Goal: Task Accomplishment & Management: Use online tool/utility

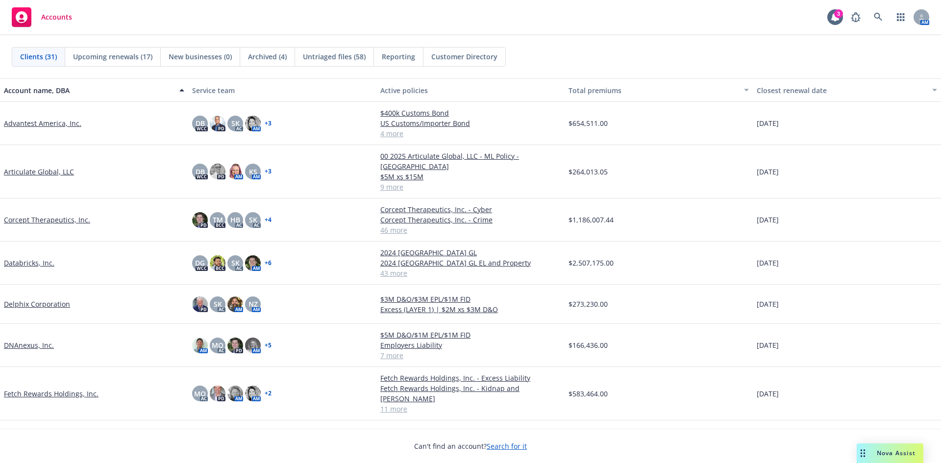
click at [58, 389] on link "Fetch Rewards Holdings, Inc." at bounding box center [51, 394] width 95 height 10
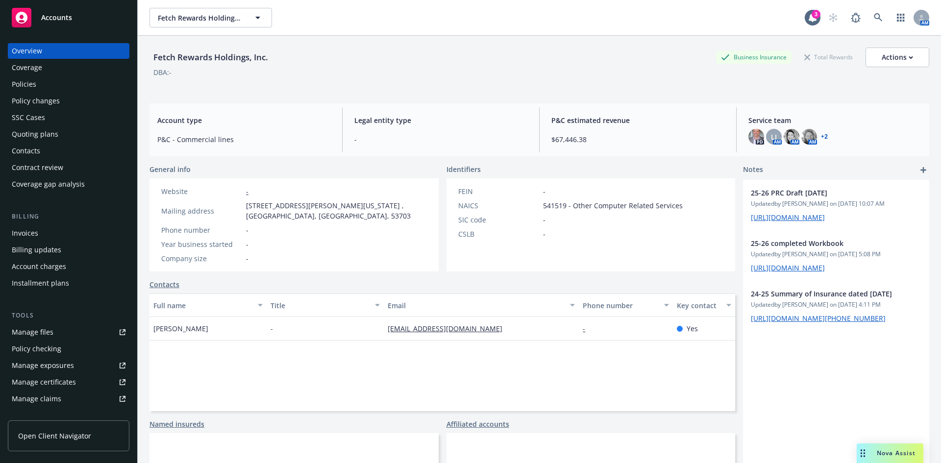
click at [33, 86] on div "Policies" at bounding box center [24, 84] width 25 height 16
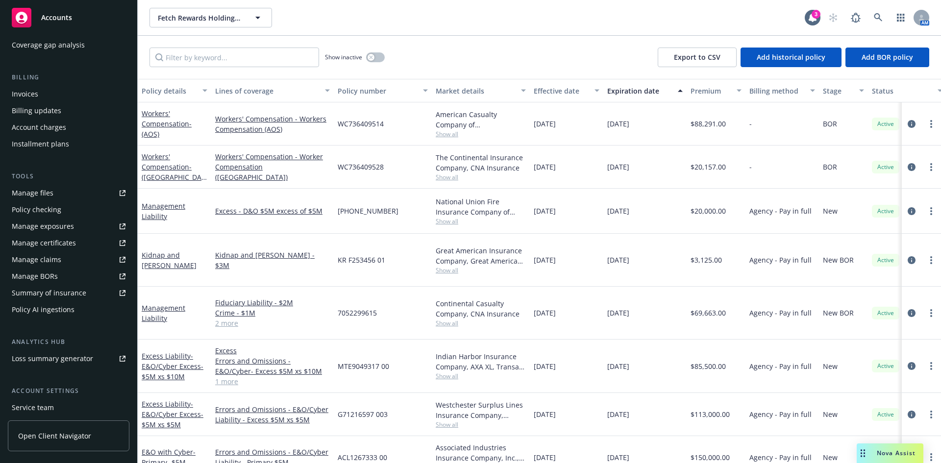
scroll to position [209, 0]
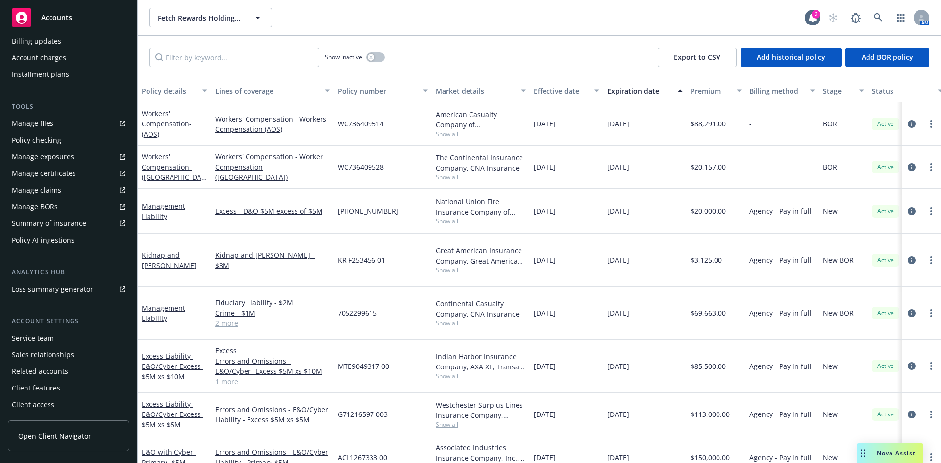
click at [39, 390] on div "Client features" at bounding box center [36, 389] width 49 height 16
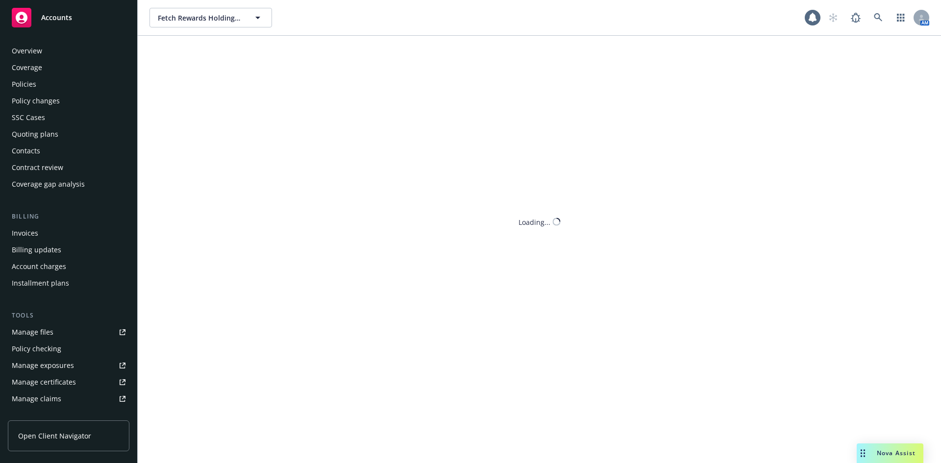
scroll to position [209, 0]
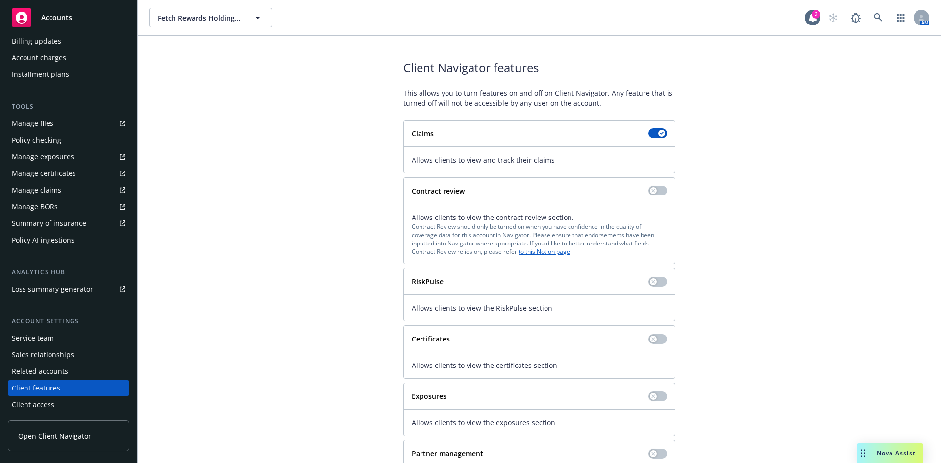
click at [63, 435] on span "Open Client Navigator" at bounding box center [54, 436] width 73 height 10
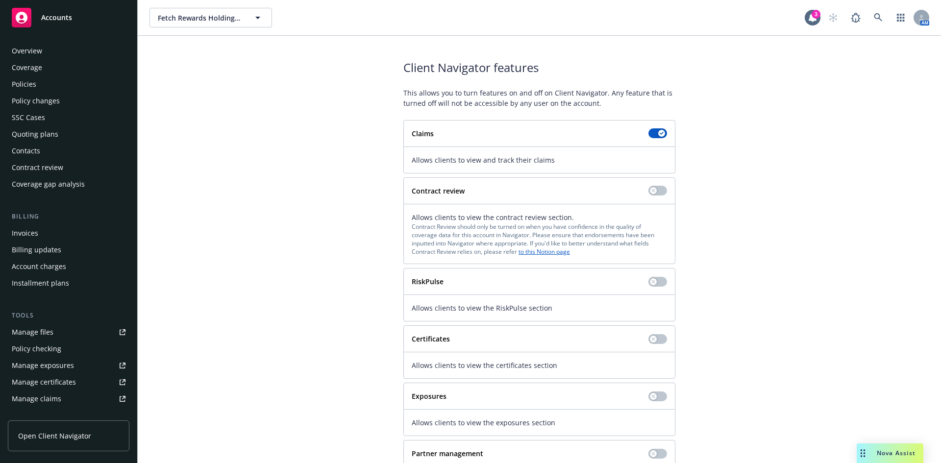
click at [31, 87] on div "Policies" at bounding box center [24, 84] width 25 height 16
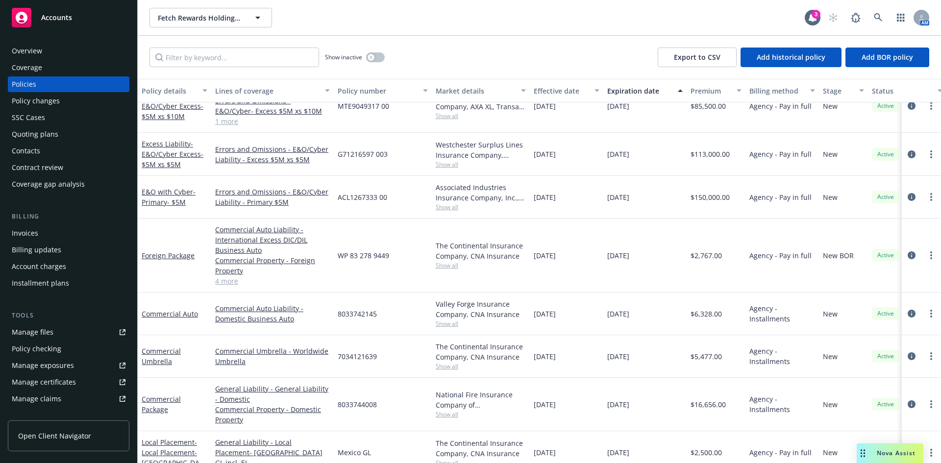
scroll to position [238, 0]
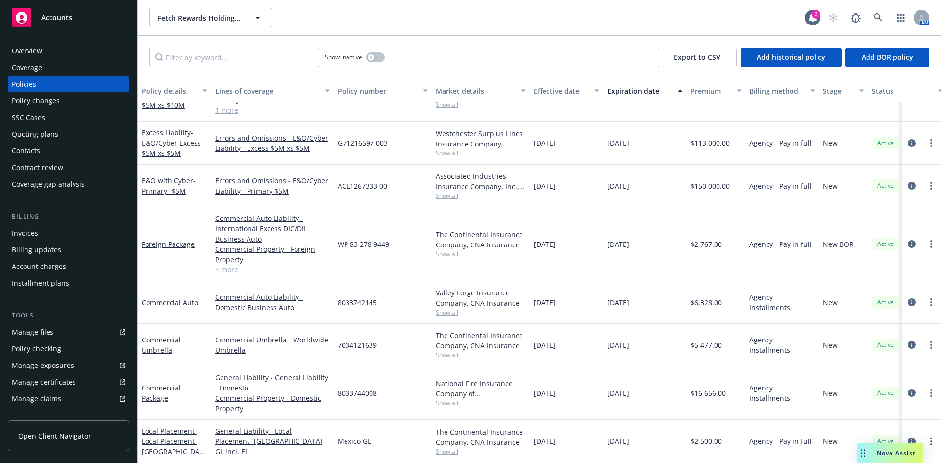
click at [54, 337] on link "Manage files" at bounding box center [69, 333] width 122 height 16
click at [165, 386] on div "Commercial Package" at bounding box center [175, 393] width 66 height 21
click at [166, 383] on link "Commercial Package" at bounding box center [161, 393] width 39 height 20
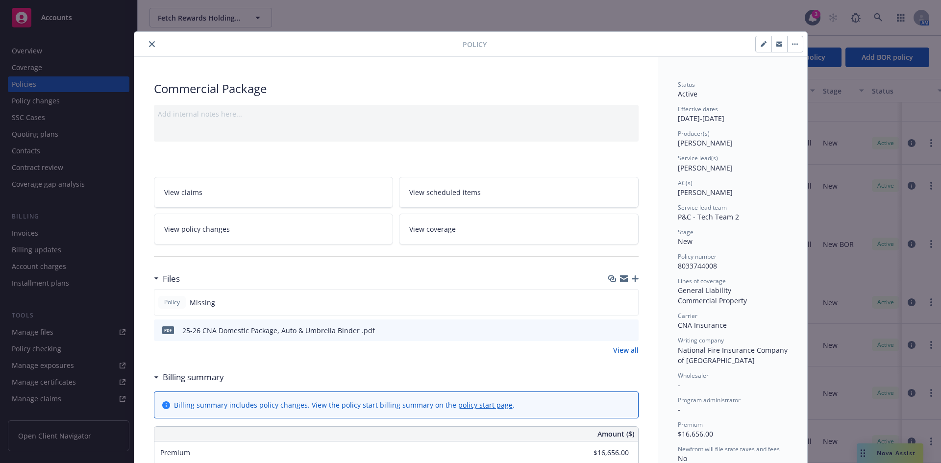
click at [610, 331] on icon "download file" at bounding box center [613, 330] width 8 height 8
click at [149, 43] on icon "close" at bounding box center [152, 44] width 6 height 6
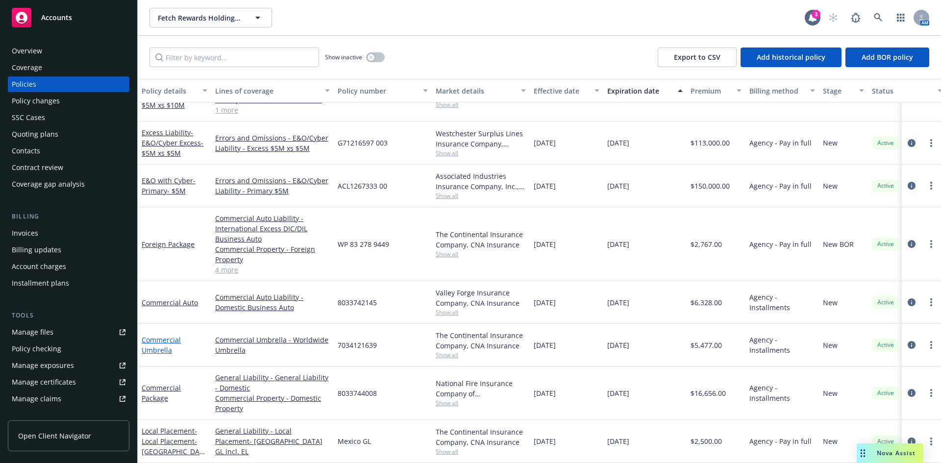
click at [156, 335] on link "Commercial Umbrella" at bounding box center [161, 345] width 39 height 20
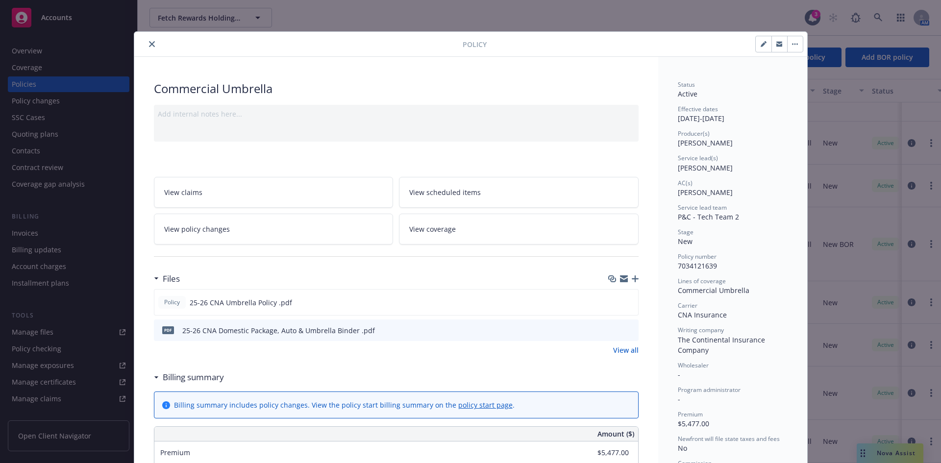
click at [150, 42] on icon "close" at bounding box center [152, 44] width 6 height 6
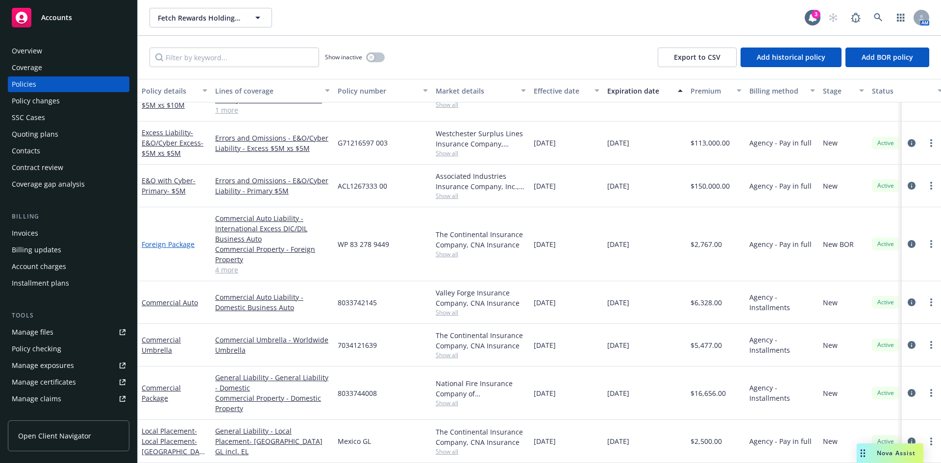
click at [167, 240] on link "Foreign Package" at bounding box center [168, 244] width 53 height 9
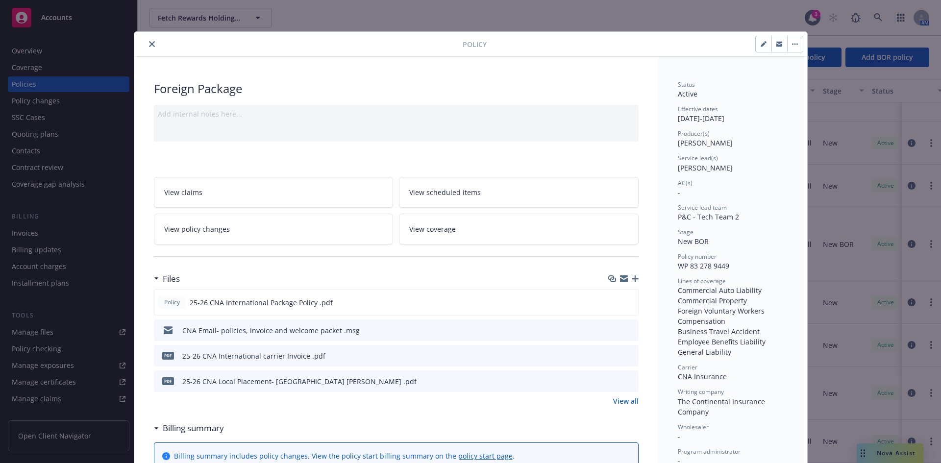
click at [610, 382] on icon "download file" at bounding box center [613, 381] width 8 height 8
click at [149, 45] on icon "close" at bounding box center [152, 44] width 6 height 6
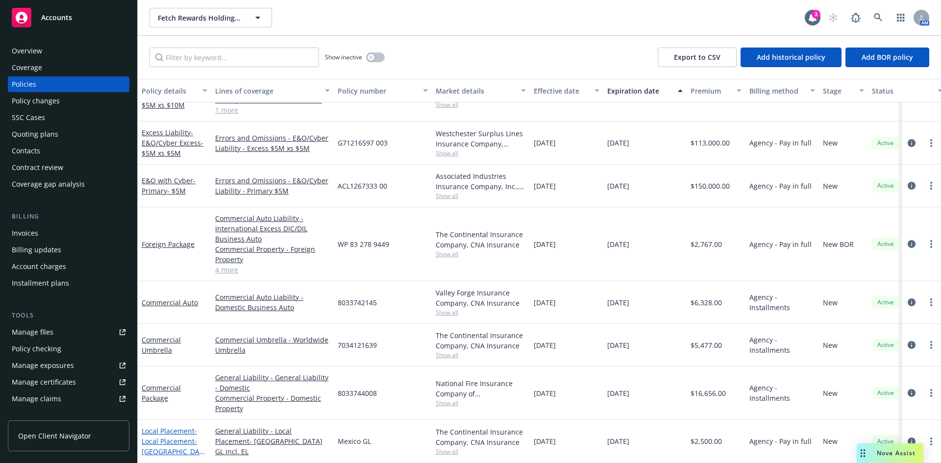
click at [166, 432] on span "- Local Placement- Mexico GL" at bounding box center [173, 447] width 63 height 40
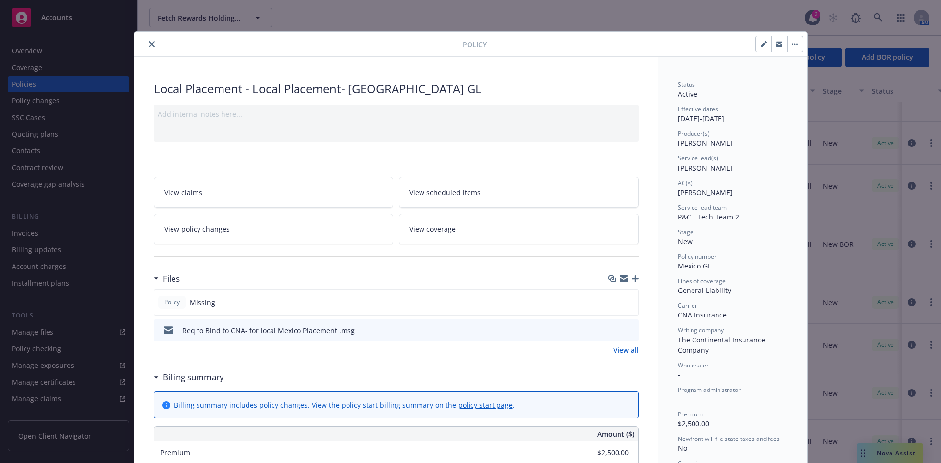
click at [149, 44] on icon "close" at bounding box center [152, 44] width 6 height 6
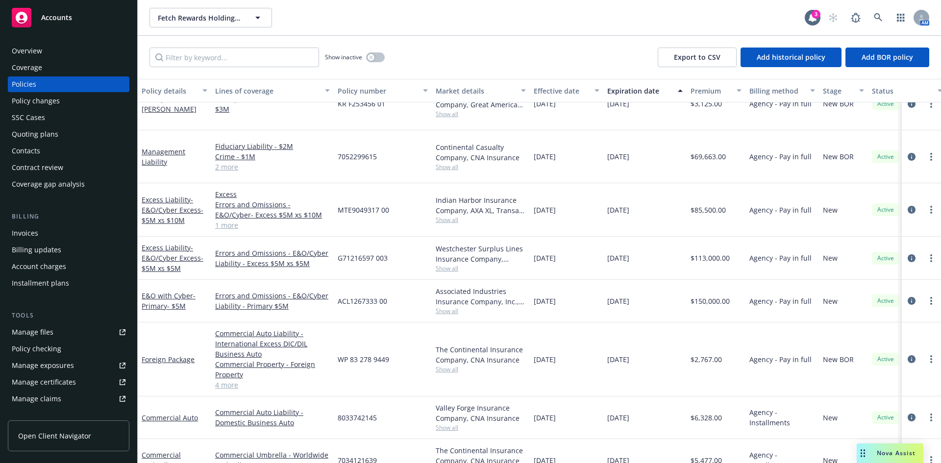
scroll to position [140, 0]
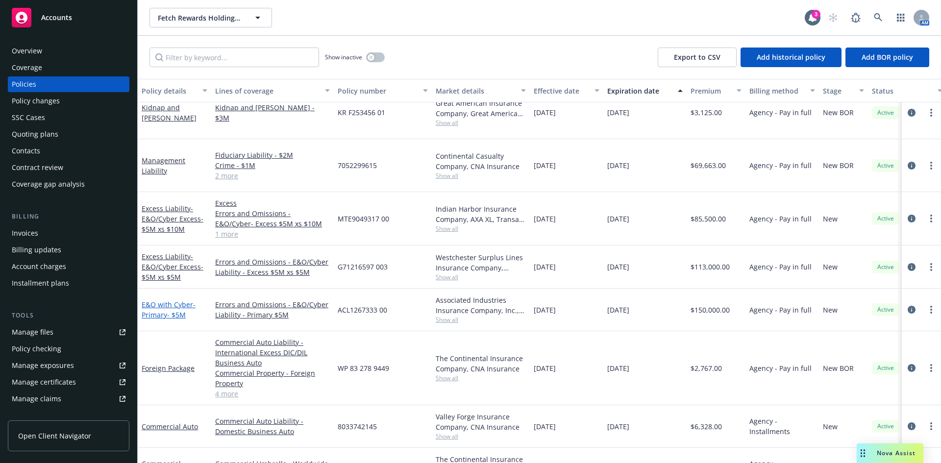
click at [163, 300] on link "E&O with Cyber - Primary- $5M" at bounding box center [169, 310] width 54 height 20
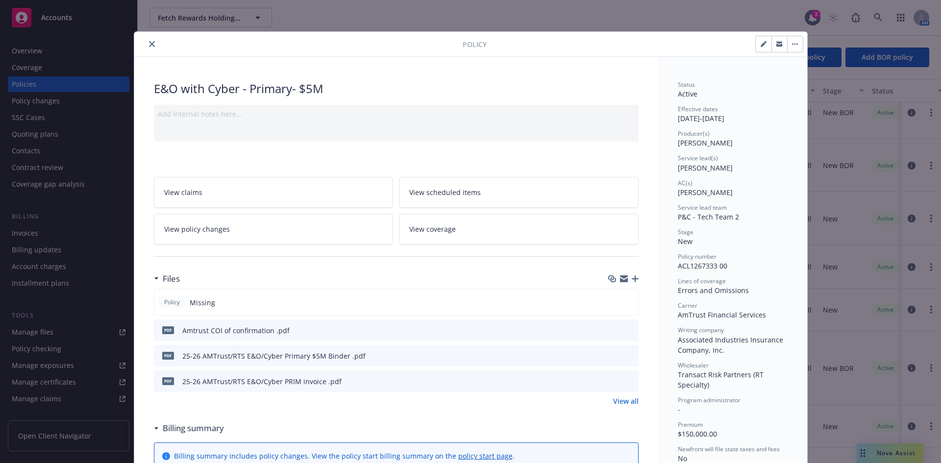
click at [610, 355] on icon "download file" at bounding box center [613, 355] width 6 height 6
click at [152, 43] on button "close" at bounding box center [152, 44] width 12 height 12
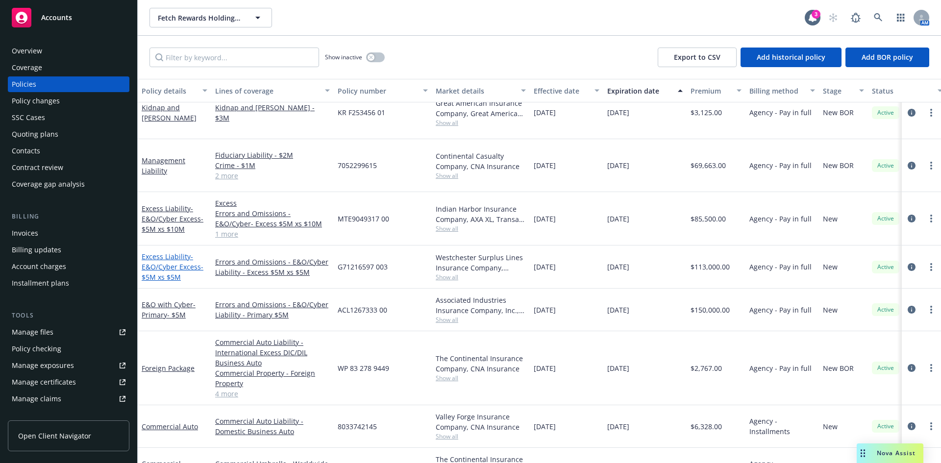
click at [166, 253] on span "- E&O/Cyber Excess- $5M xs $5M" at bounding box center [173, 267] width 62 height 30
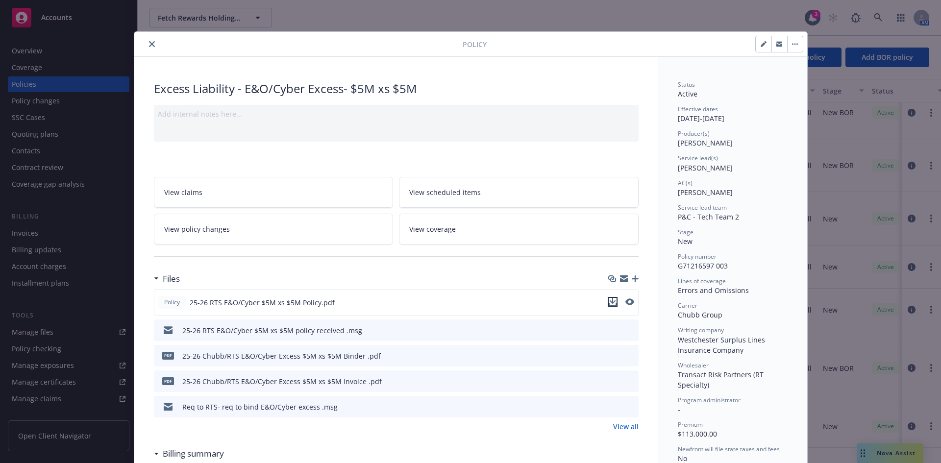
click at [611, 301] on icon "download file" at bounding box center [612, 301] width 6 height 6
click at [149, 43] on icon "close" at bounding box center [152, 44] width 6 height 6
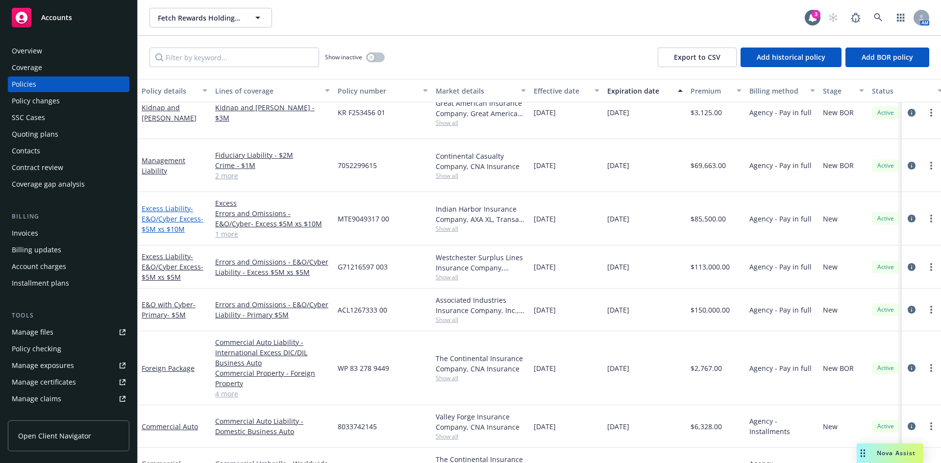
click at [166, 204] on span "- E&O/Cyber Excess- $5M xs $10M" at bounding box center [173, 219] width 62 height 30
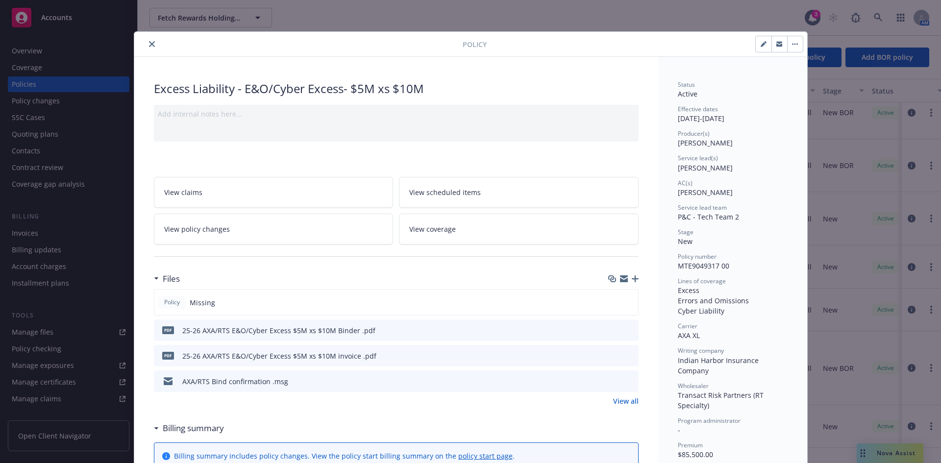
click at [613, 331] on button "download file" at bounding box center [614, 330] width 10 height 10
click at [149, 46] on icon "close" at bounding box center [152, 44] width 6 height 6
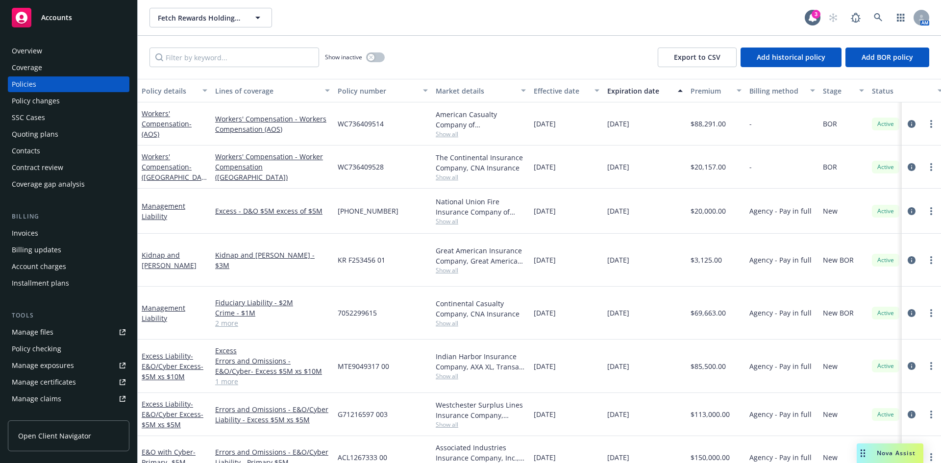
click at [43, 334] on div "Manage files" at bounding box center [33, 333] width 42 height 16
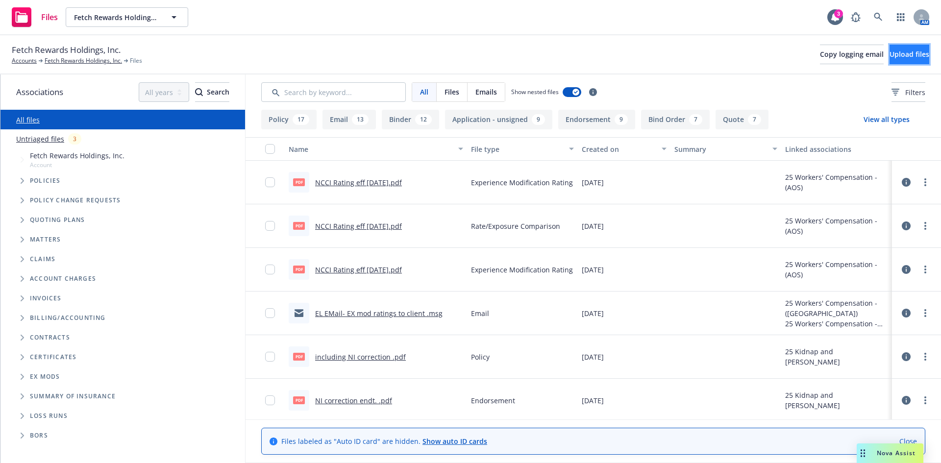
click at [895, 50] on span "Upload files" at bounding box center [910, 54] width 40 height 9
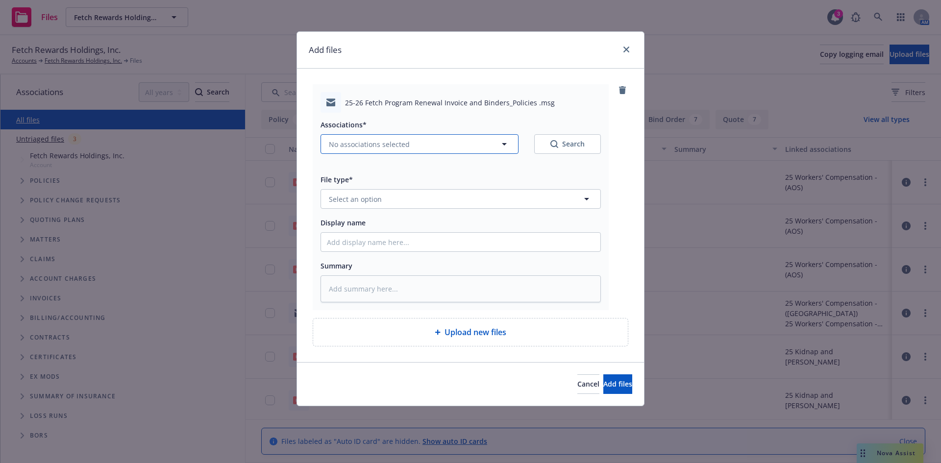
click at [370, 142] on span "No associations selected" at bounding box center [369, 144] width 81 height 10
type textarea "x"
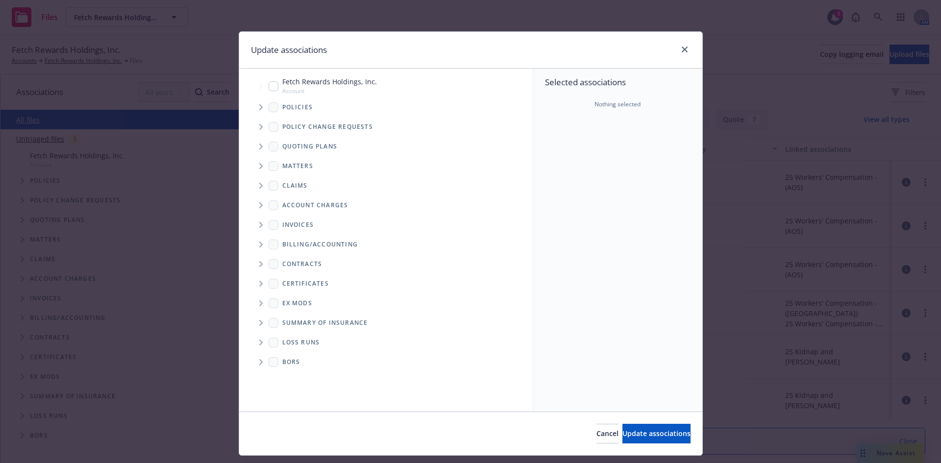
click at [269, 86] on input "Tree Example" at bounding box center [274, 86] width 10 height 10
checkbox input "true"
drag, startPoint x: 629, startPoint y: 433, endPoint x: 625, endPoint y: 431, distance: 5.3
click at [629, 434] on span "Update associations" at bounding box center [657, 433] width 68 height 9
type textarea "x"
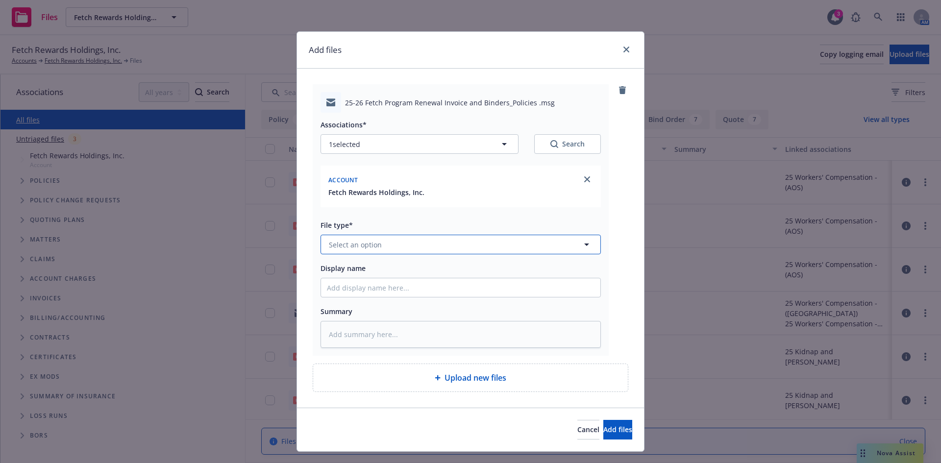
click at [401, 250] on button "Select an option" at bounding box center [461, 245] width 280 height 20
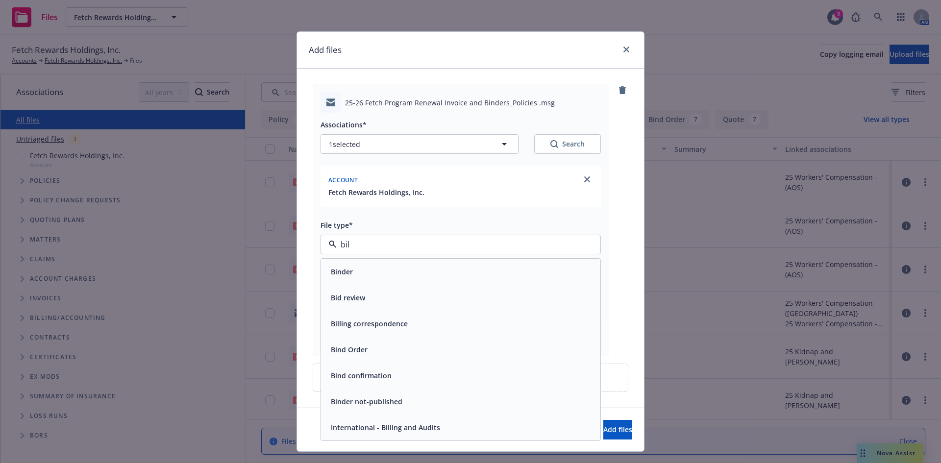
type input "bill"
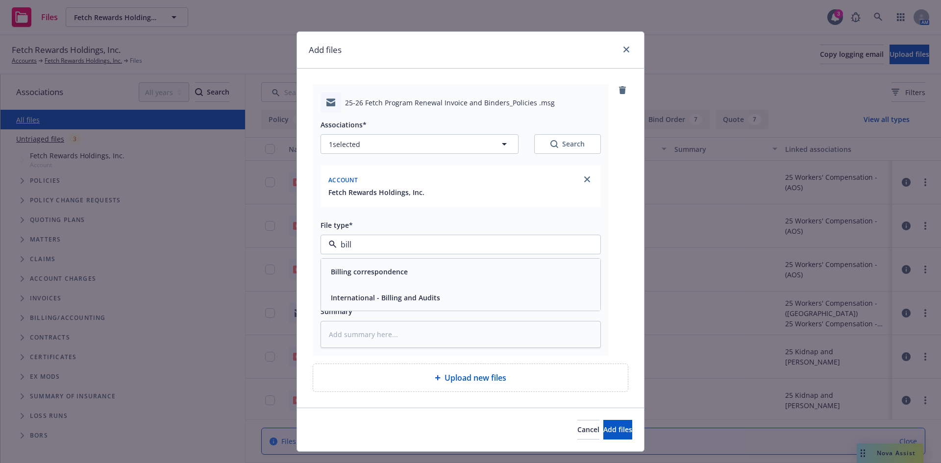
drag, startPoint x: 392, startPoint y: 269, endPoint x: 384, endPoint y: 279, distance: 12.6
click at [392, 269] on span "Billing correspondence" at bounding box center [369, 272] width 77 height 10
click at [358, 292] on input "Display name" at bounding box center [460, 288] width 279 height 19
type textarea "x"
type input "2"
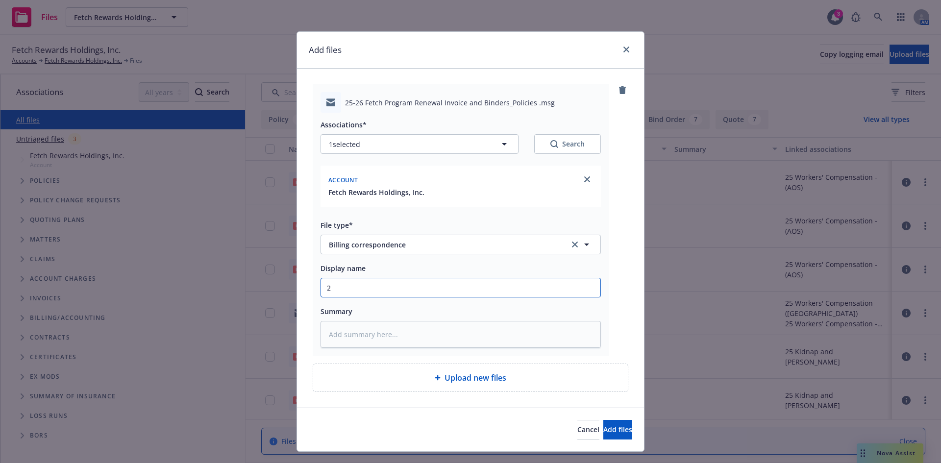
type textarea "x"
type input "25"
type textarea "x"
type input "25-"
type textarea "x"
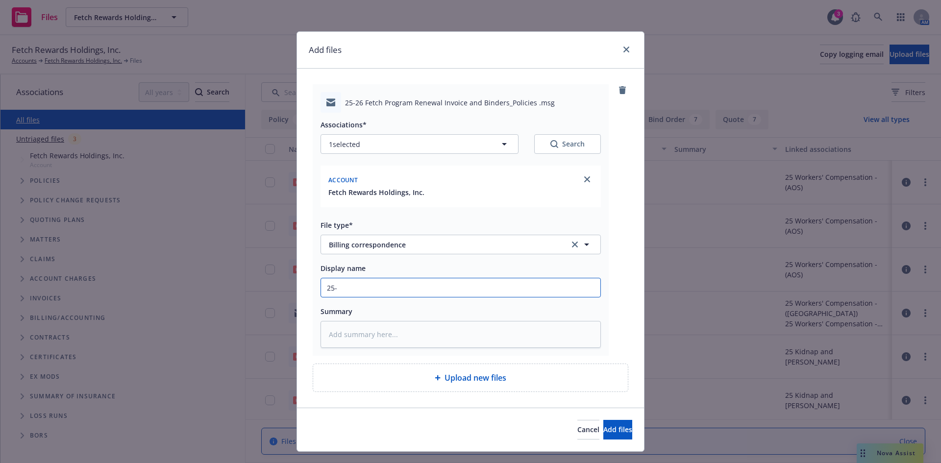
type input "25-2"
type textarea "x"
type input "25-26"
type textarea "x"
type input "25-26 U"
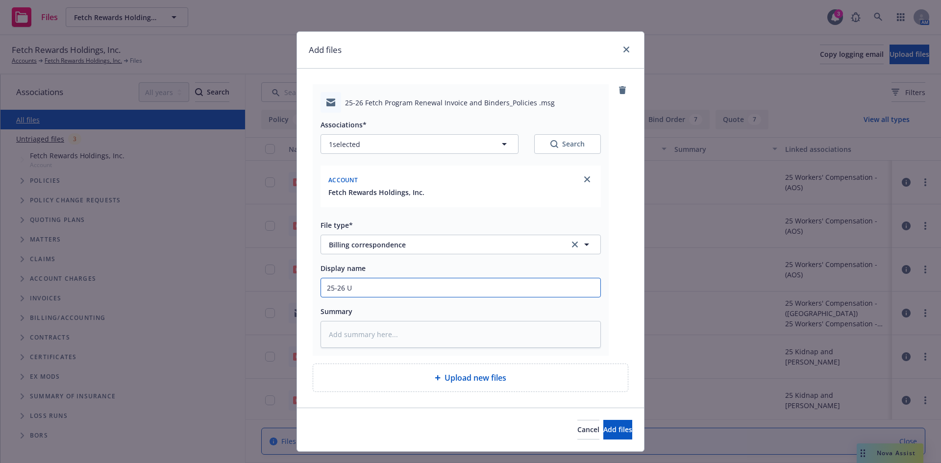
type textarea "x"
type input "25-26 UI"
type textarea "x"
type input "25-26 UIn"
type textarea "x"
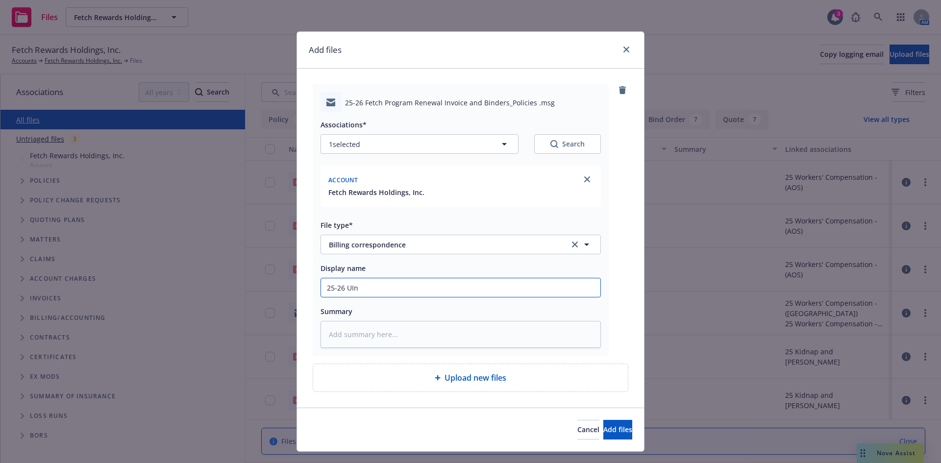
type input "25-26 UI"
type textarea "x"
type input "25-26 U"
type textarea "x"
type input "25-26"
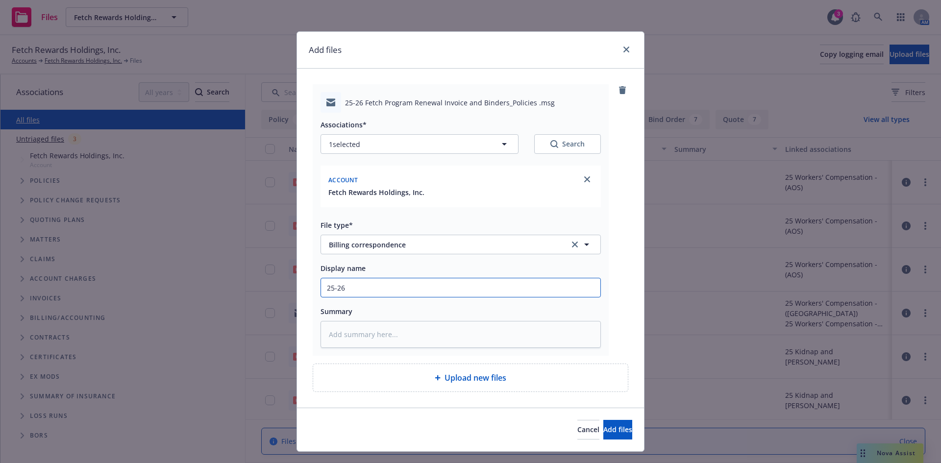
type textarea "x"
type input "25-26 I"
type textarea "x"
type input "25-26 In"
type textarea "x"
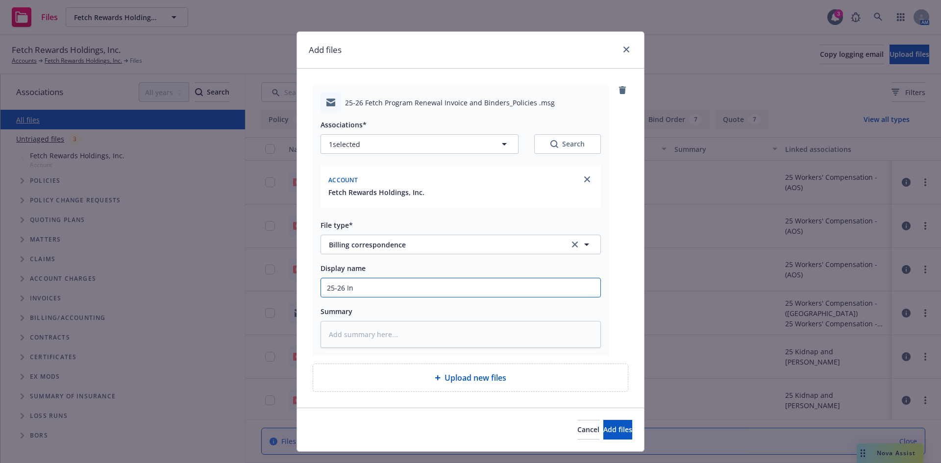
type input "25-26 Inv"
type textarea "x"
type input "25-26 Invo"
type textarea "x"
type input "25-26 Invoi"
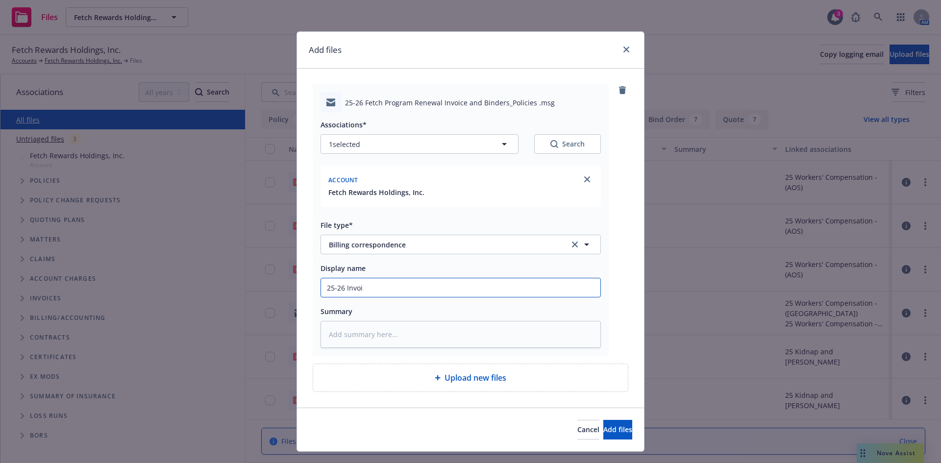
type textarea "x"
type input "25-26 Invoic"
type textarea "x"
type input "25-26 Invoice"
type textarea "x"
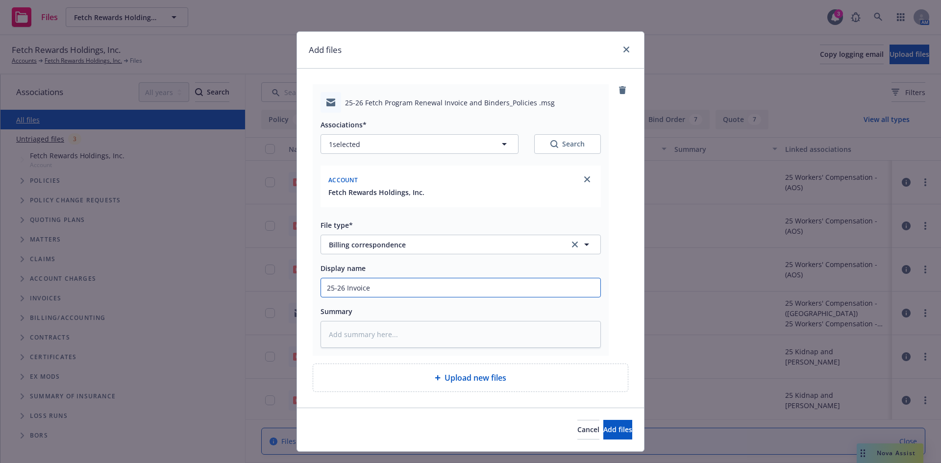
type input "25-26 Invoices"
type textarea "x"
type input "25-26 Invoices"
type textarea "x"
type input "25-26 Invoices f"
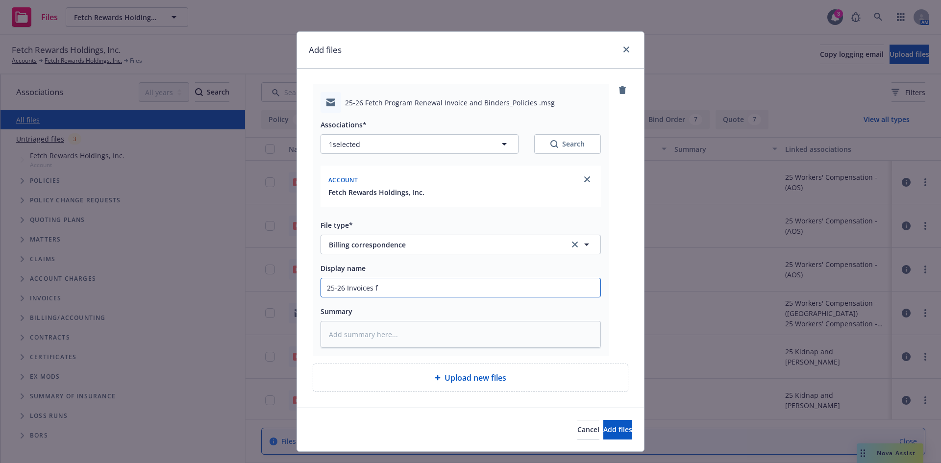
type textarea "x"
type input "25-26 Invoices fo"
type textarea "x"
type input "25-26 Invoices for"
type textarea "x"
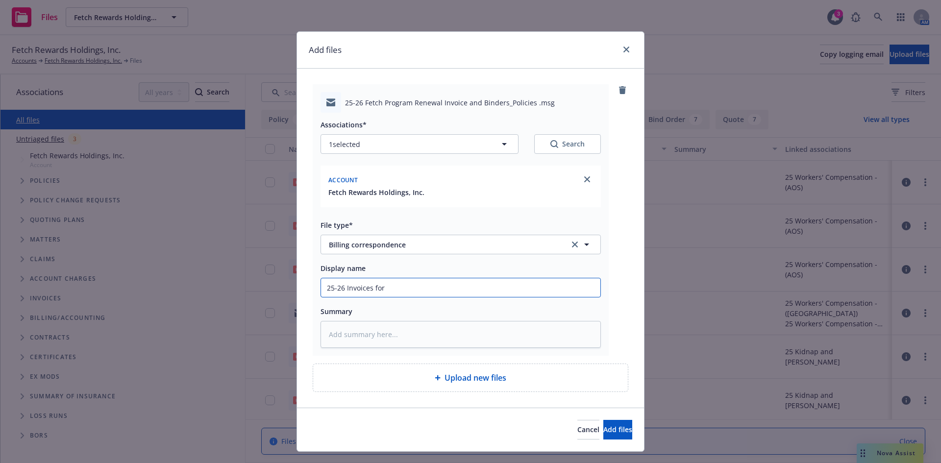
type input "25-26 Invoices for"
type textarea "x"
type input "25-26 Invoices for P"
type textarea "x"
type input "25-26 Invoices for Pa"
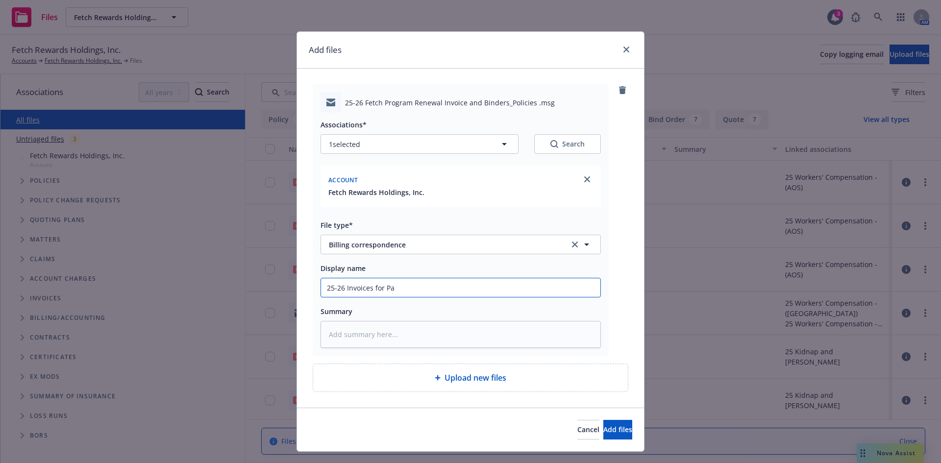
type textarea "x"
type input "25-26 Invoices for Pac"
type textarea "x"
type input "25-26 Invoices for Paca"
type textarea "x"
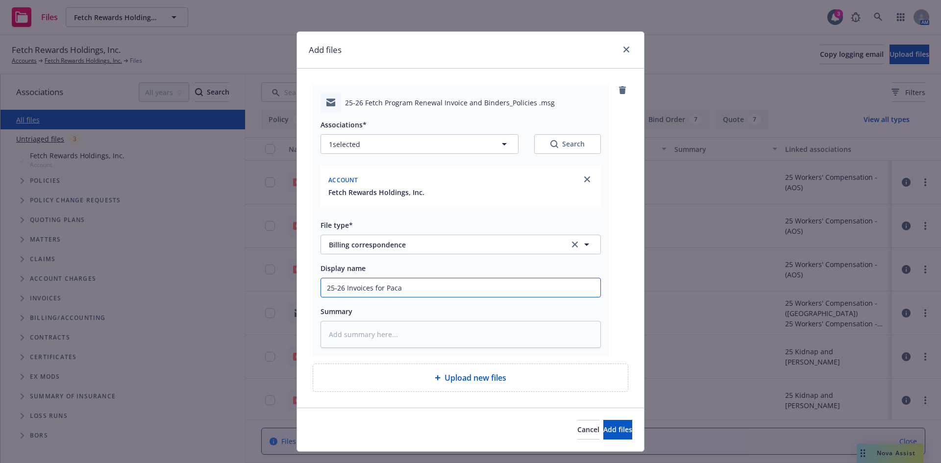
type input "25-26 Invoices for Pac"
type textarea "x"
type input "25-26 Invoices for Pa"
type textarea "x"
type input "25-26 Invoices for P"
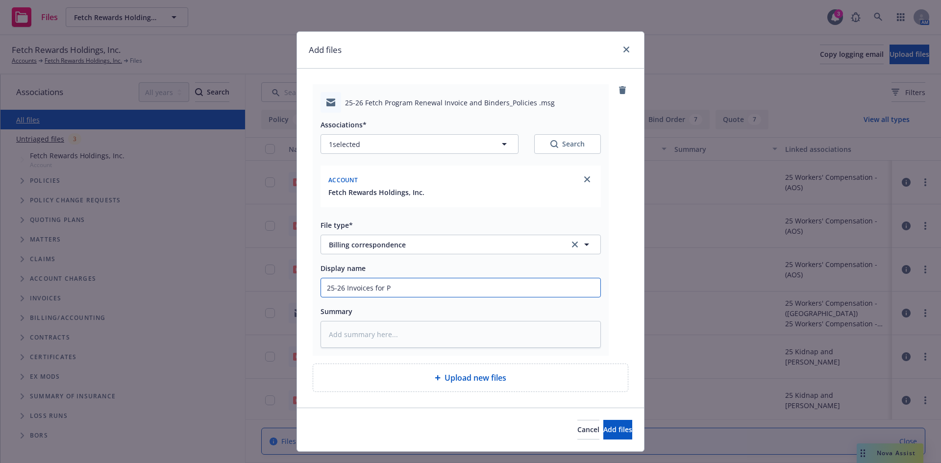
type textarea "x"
type input "25-26 Invoices for"
type textarea "x"
type input "25-26 Invoices for P"
type textarea "x"
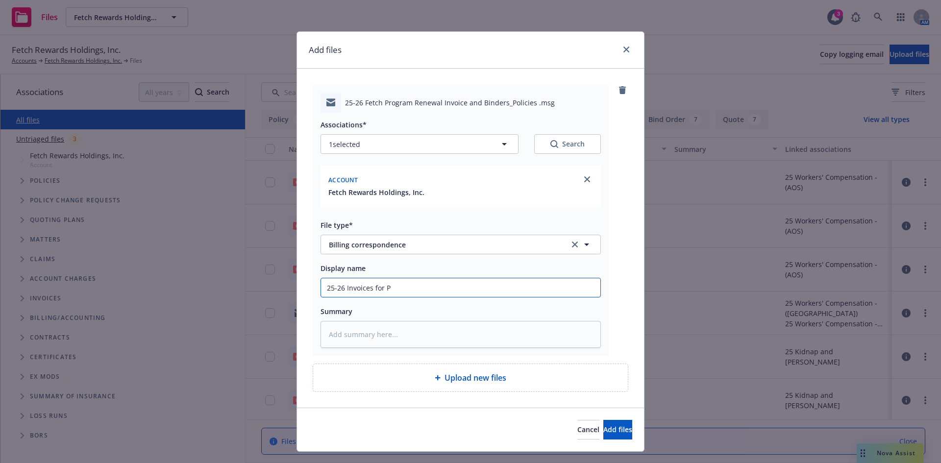
type input "25-26 Invoices for P&"
type textarea "x"
type input "25-26 Invoices for P&C"
type textarea "x"
type input "25-26 Invoices for P&C"
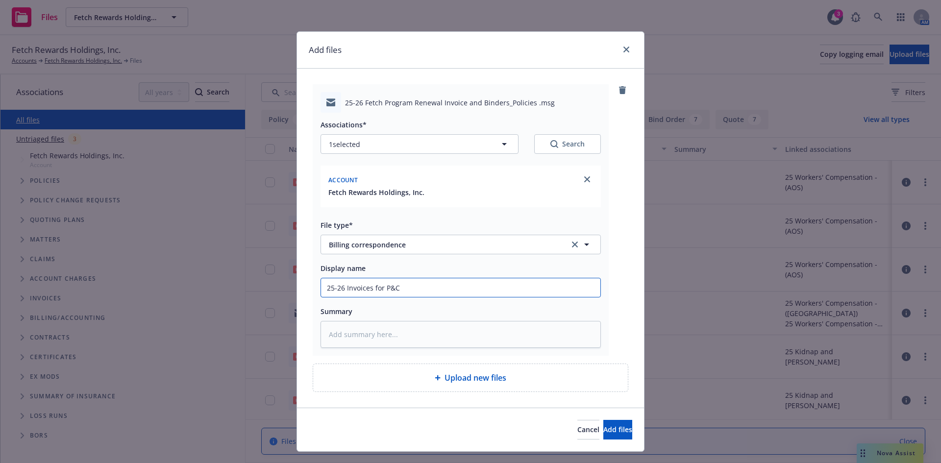
type textarea "x"
type input "25-26 Invoices for P&C a"
type textarea "x"
type input "25-26 Invoices for P&C an"
type textarea "x"
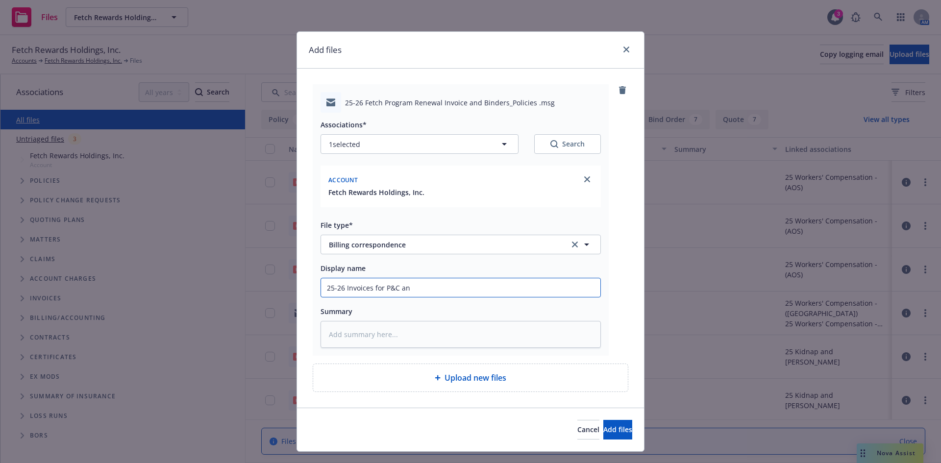
type input "25-26 Invoices for P&C and"
type textarea "x"
type input "25-26 Invoices for P&C and"
type textarea "x"
type input "25-26 Invoices for P&C and L"
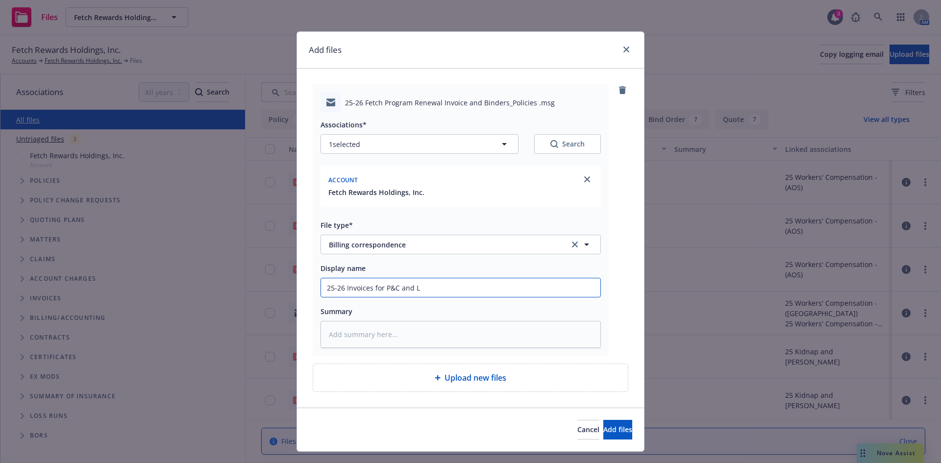
type textarea "x"
type input "25-26 Invoices for P&C and"
type textarea "x"
type input "25-26 Invoices for P&C and M"
type textarea "x"
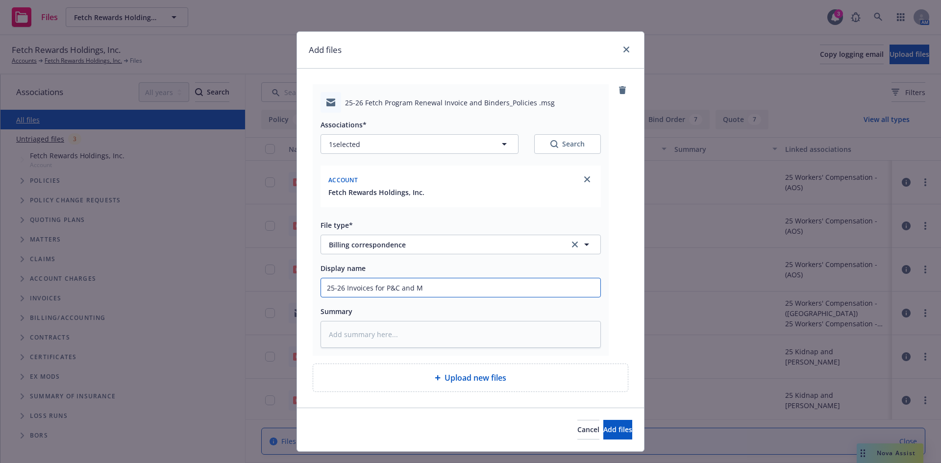
type input "25-26 Invoices for P&C and ML"
type textarea "x"
type input "25-26 Invoices for P&C and ML"
type textarea "x"
type input "25-26 Invoices for P&C and ML t"
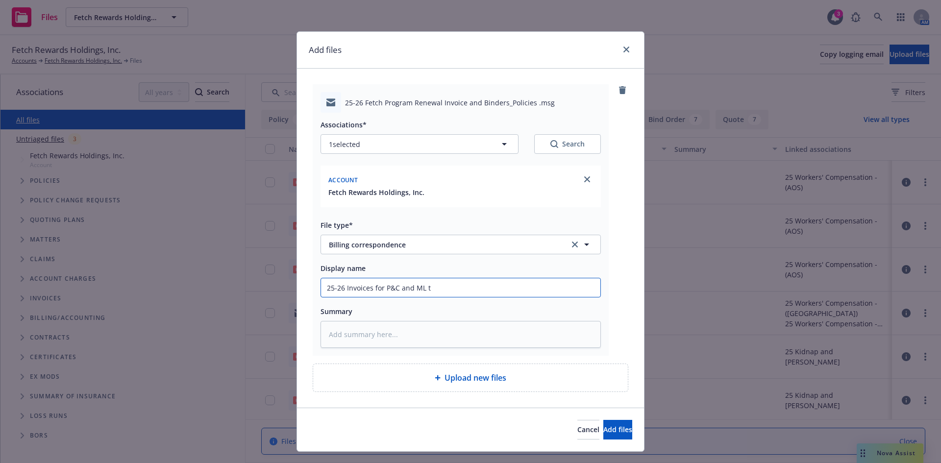
type textarea "x"
type input "25-26 Invoices for P&C and ML to"
type textarea "x"
type input "25-26 Invoices for P&C and ML to"
type textarea "x"
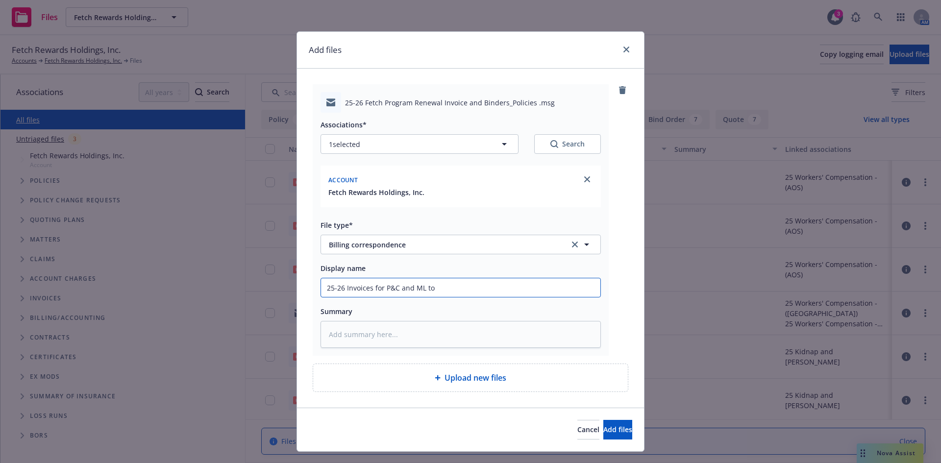
type input "25-26 Invoices for P&C and ML to c"
type textarea "x"
type input "25-26 Invoices for P&C and ML to cl"
type textarea "x"
type input "25-26 Invoices for P&C and ML to cli"
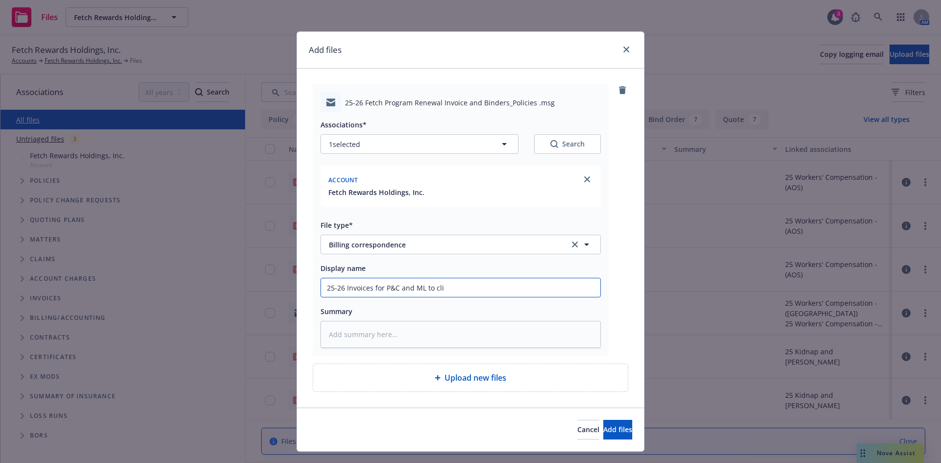
type textarea "x"
type input "25-26 Invoices for P&C and ML to clie"
type textarea "x"
type input "25-26 Invoices for P&C and ML to clien"
type textarea "x"
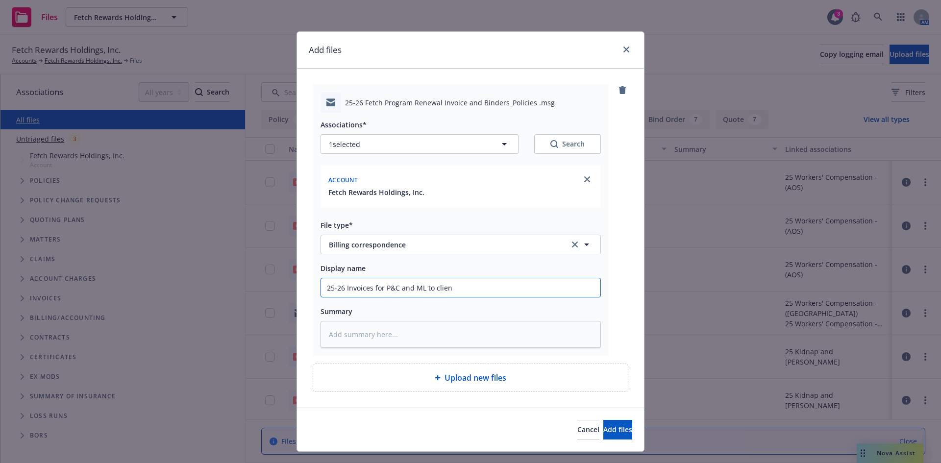
type input "25-26 Invoices for P&C and ML to client"
type textarea "x"
type input "25-26 Invoices for P&C and ML to client"
click at [604, 433] on span "Add files" at bounding box center [618, 429] width 29 height 9
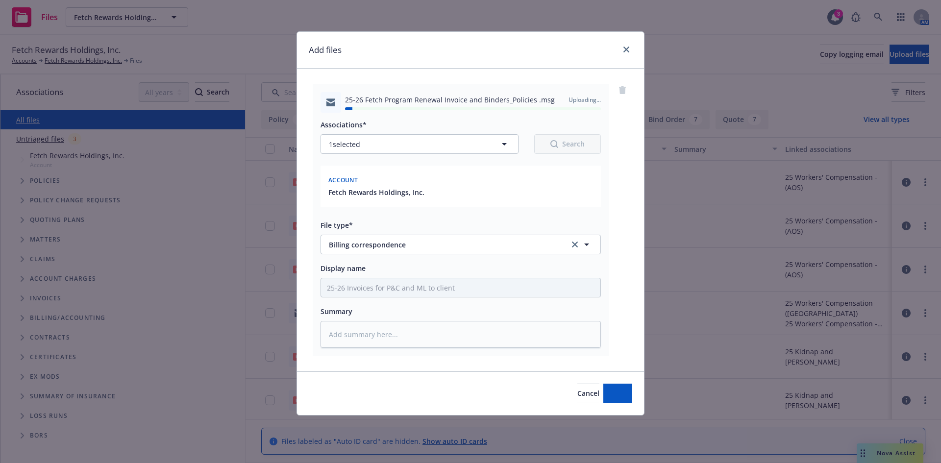
type textarea "x"
